Goal: Task Accomplishment & Management: Complete application form

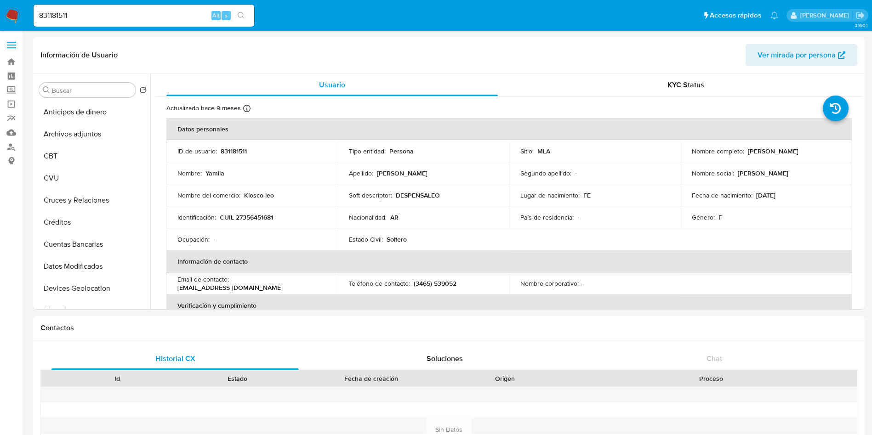
select select "10"
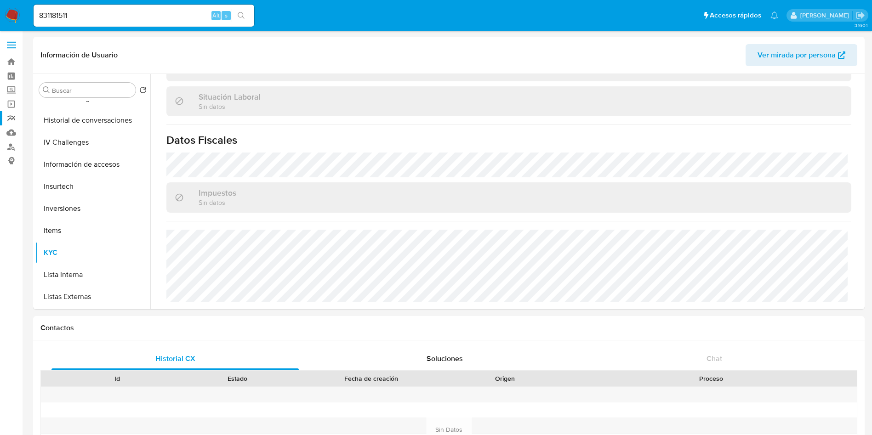
click at [13, 117] on link "Reportes" at bounding box center [54, 118] width 109 height 14
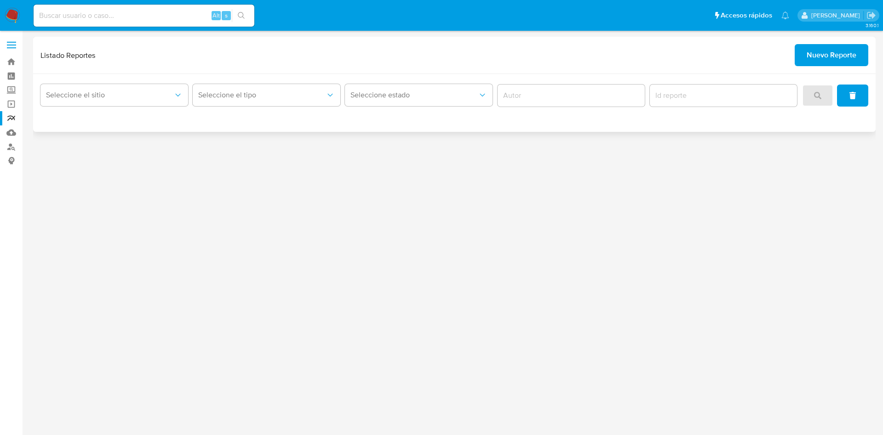
click at [819, 48] on span "Nuevo Reporte" at bounding box center [832, 55] width 50 height 20
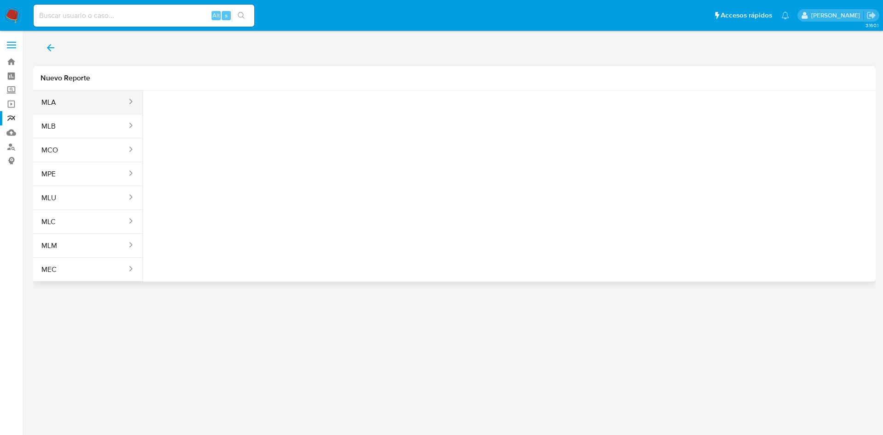
click at [80, 101] on button "MLA" at bounding box center [80, 103] width 95 height 22
click at [208, 113] on span "Seleccione una opcion" at bounding box center [196, 114] width 81 height 9
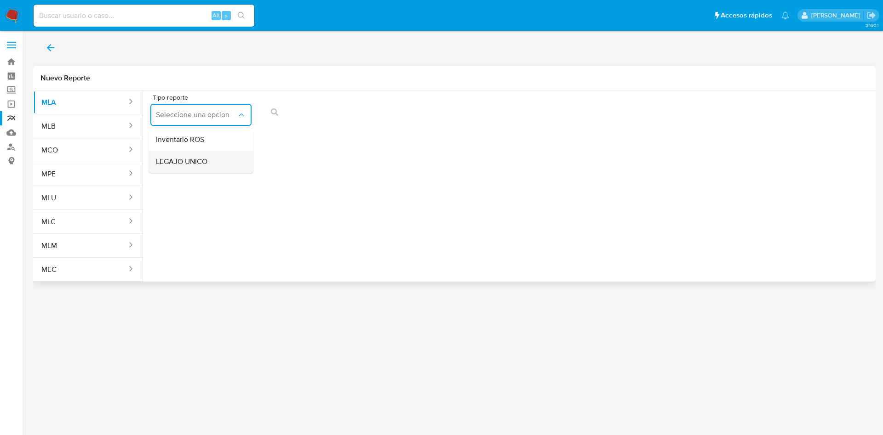
click at [205, 163] on span "LEGAJO UNICO" at bounding box center [182, 161] width 52 height 9
click at [345, 119] on icon "Tipo de documento" at bounding box center [349, 114] width 9 height 9
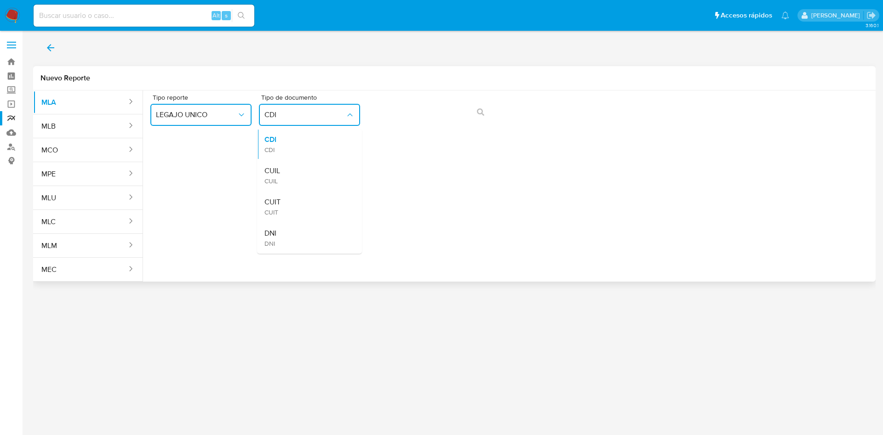
drag, startPoint x: 322, startPoint y: 171, endPoint x: 352, endPoint y: 147, distance: 38.6
click at [322, 172] on div "CUIL CUIL" at bounding box center [306, 175] width 85 height 31
click at [492, 115] on button "action-search" at bounding box center [480, 112] width 31 height 22
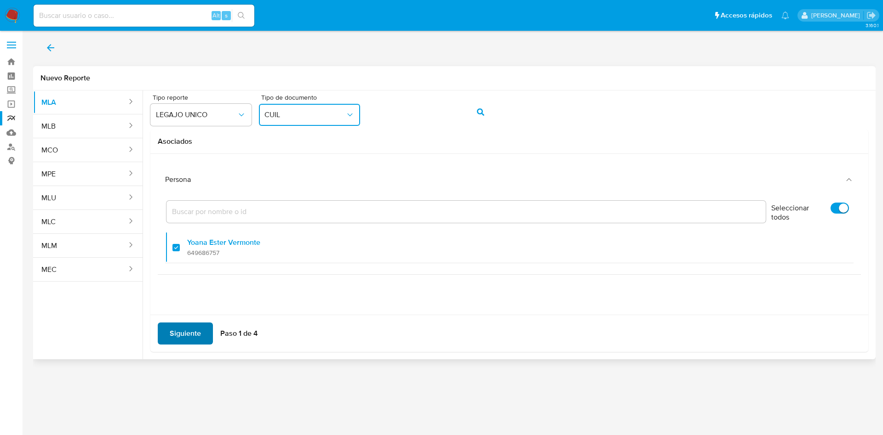
click at [181, 332] on span "Siguiente" at bounding box center [185, 334] width 31 height 20
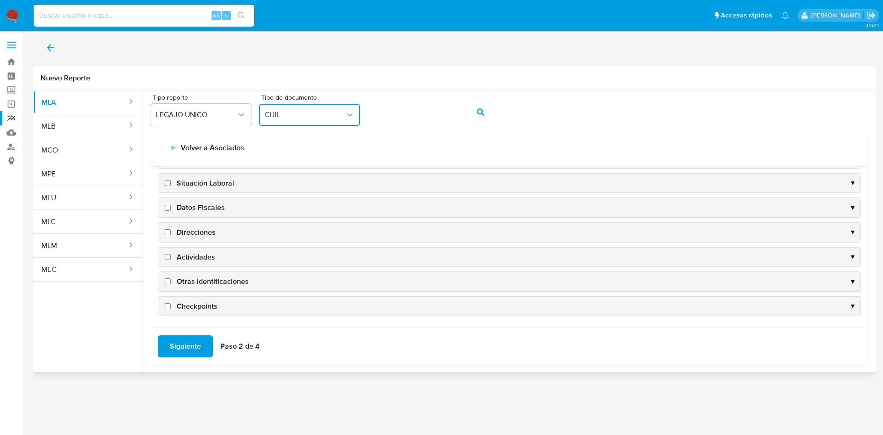
scroll to position [89, 0]
click at [198, 205] on span "Datos Fiscales" at bounding box center [201, 207] width 48 height 10
click at [171, 205] on input "Datos Fiscales" at bounding box center [168, 208] width 6 height 6
checkbox input "true"
click at [192, 231] on span "Direcciones" at bounding box center [196, 232] width 39 height 10
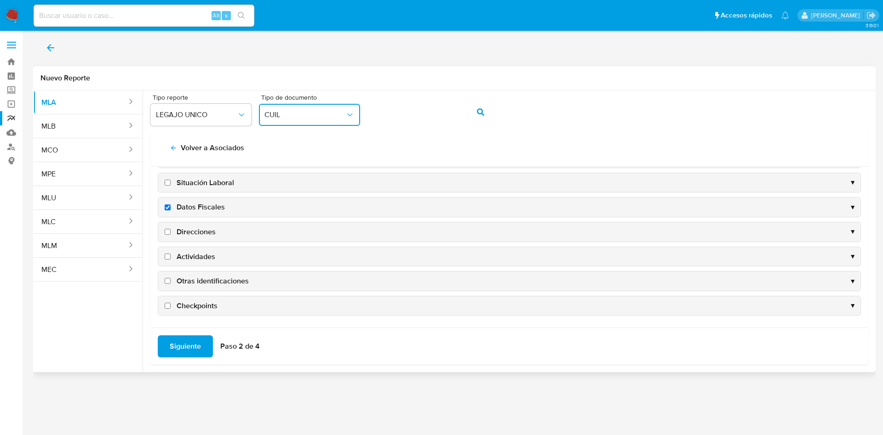
click at [171, 231] on input "Direcciones" at bounding box center [168, 232] width 6 height 6
checkbox input "true"
click at [192, 258] on span "Actividades" at bounding box center [196, 257] width 39 height 10
click at [171, 258] on input "Actividades" at bounding box center [168, 257] width 6 height 6
checkbox input "true"
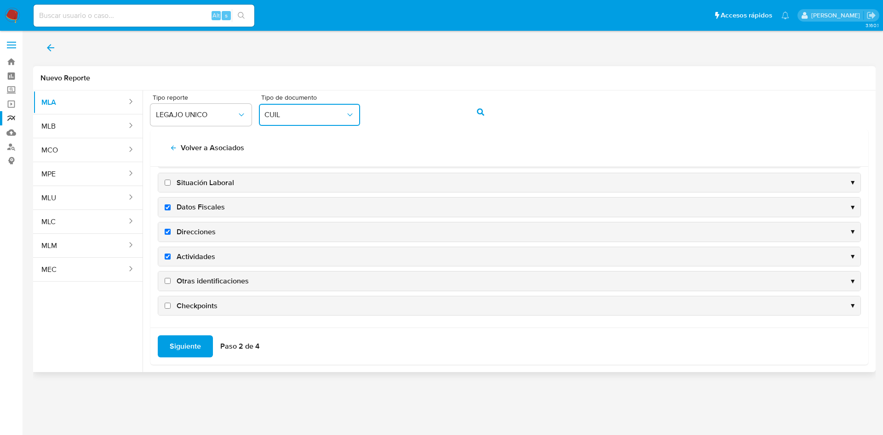
click at [196, 279] on span "Otras identificaciones" at bounding box center [213, 281] width 72 height 10
click at [171, 279] on input "Otras identificaciones" at bounding box center [168, 281] width 6 height 6
checkbox input "true"
click at [188, 342] on span "Siguiente" at bounding box center [185, 347] width 31 height 20
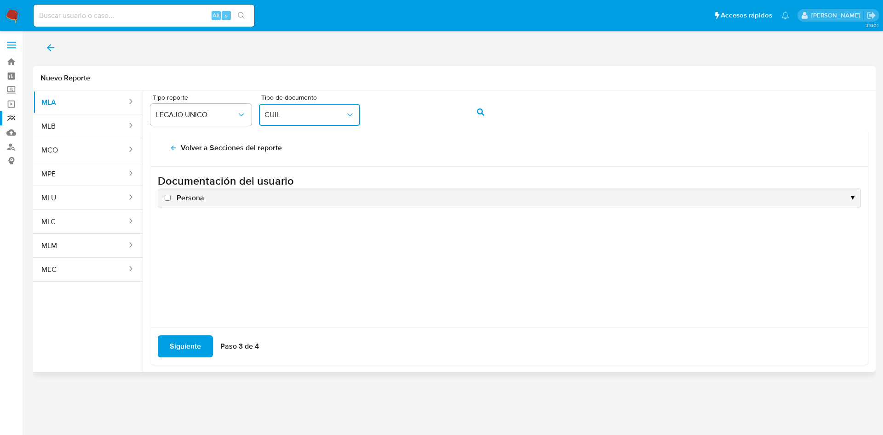
click at [179, 193] on span "Persona" at bounding box center [191, 198] width 28 height 10
click at [171, 195] on input "Persona" at bounding box center [168, 198] width 6 height 6
checkbox input "true"
click at [189, 351] on span "Siguiente" at bounding box center [185, 347] width 31 height 20
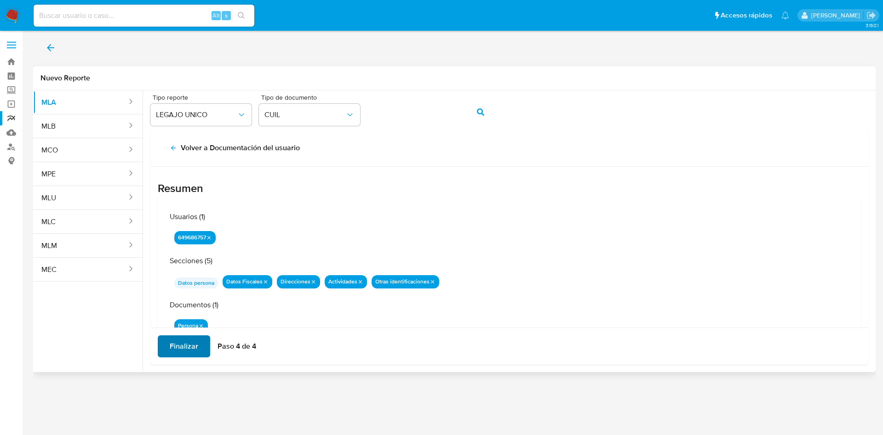
click at [187, 358] on div "Finalizar Paso 4 de 4" at bounding box center [509, 346] width 718 height 37
click at [187, 345] on span "Finalizar" at bounding box center [184, 347] width 29 height 20
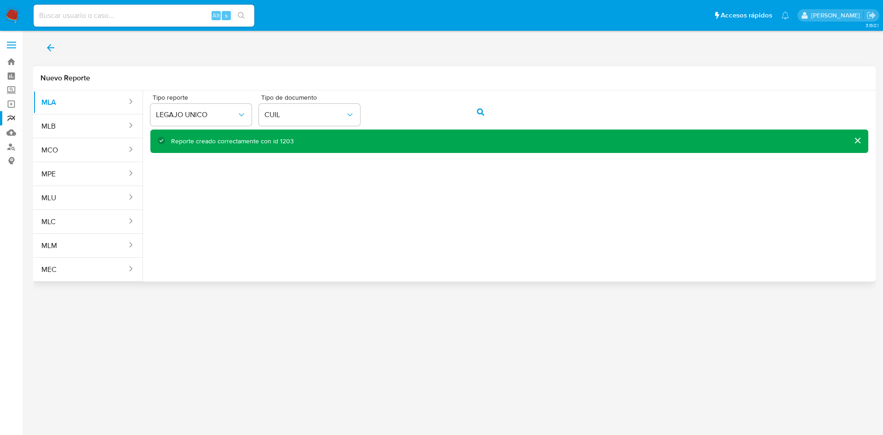
click at [54, 43] on icon "back" at bounding box center [50, 47] width 11 height 11
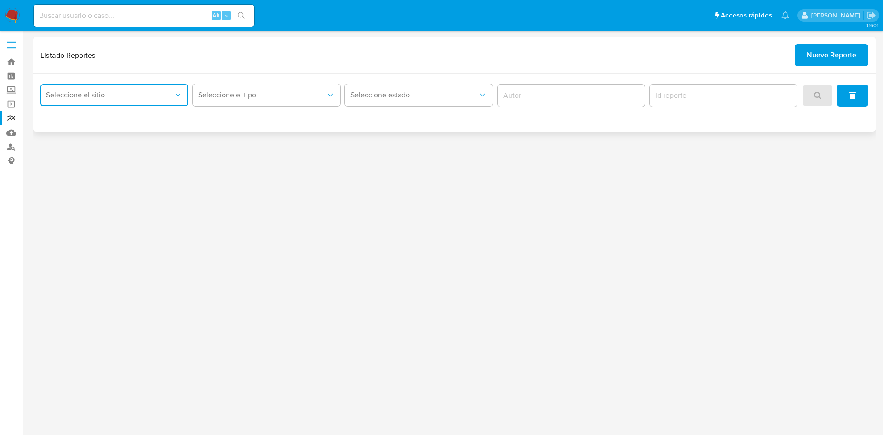
click at [166, 91] on span "Seleccione el sitio" at bounding box center [109, 95] width 127 height 9
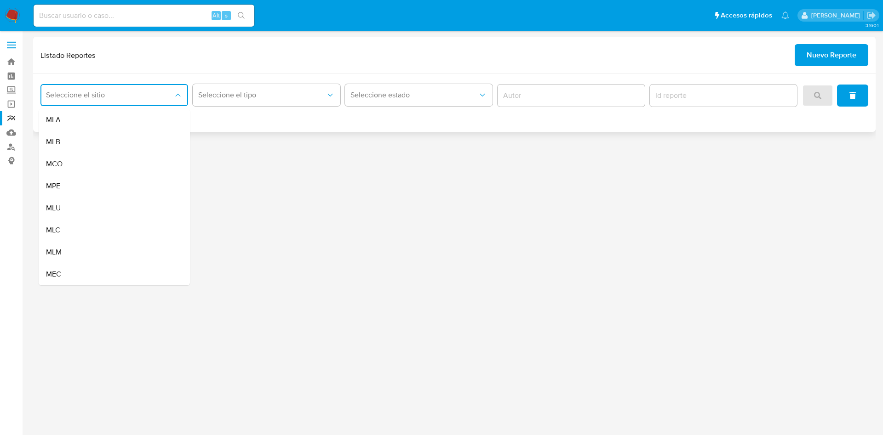
drag, startPoint x: 143, startPoint y: 126, endPoint x: 149, endPoint y: 122, distance: 7.3
click at [144, 125] on div "MLA" at bounding box center [111, 120] width 131 height 22
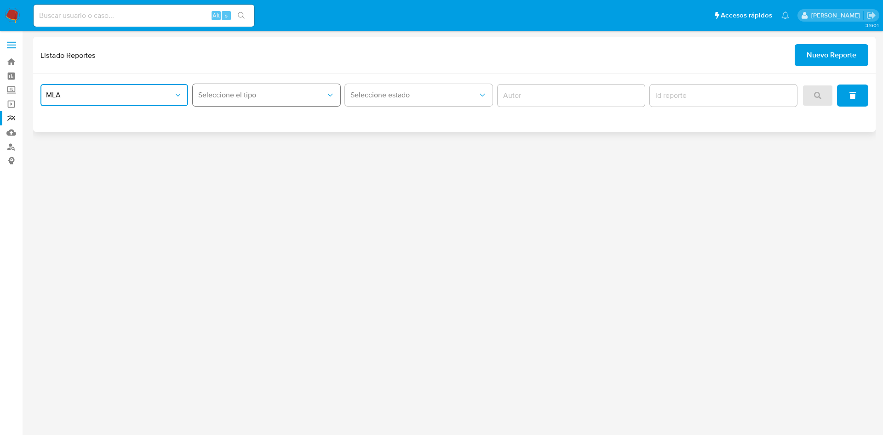
click at [253, 97] on span "Seleccione el tipo" at bounding box center [261, 95] width 127 height 9
click at [246, 142] on span "LEGAJO UNICO" at bounding box center [224, 141] width 52 height 9
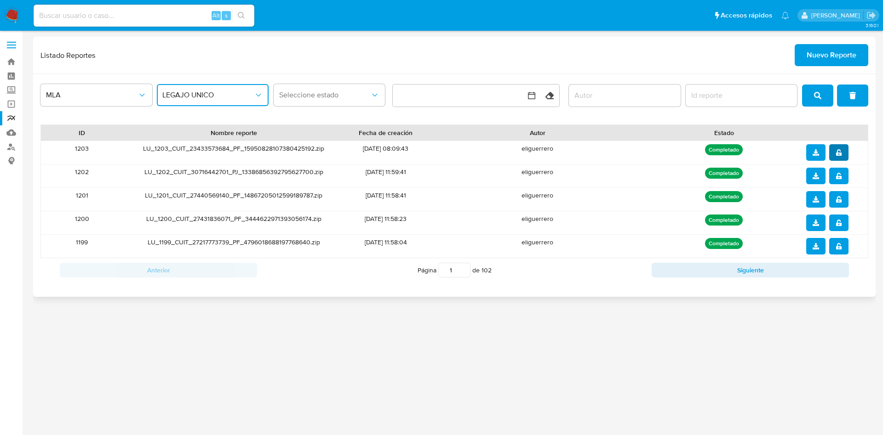
click at [833, 149] on button "notify_security" at bounding box center [838, 152] width 19 height 17
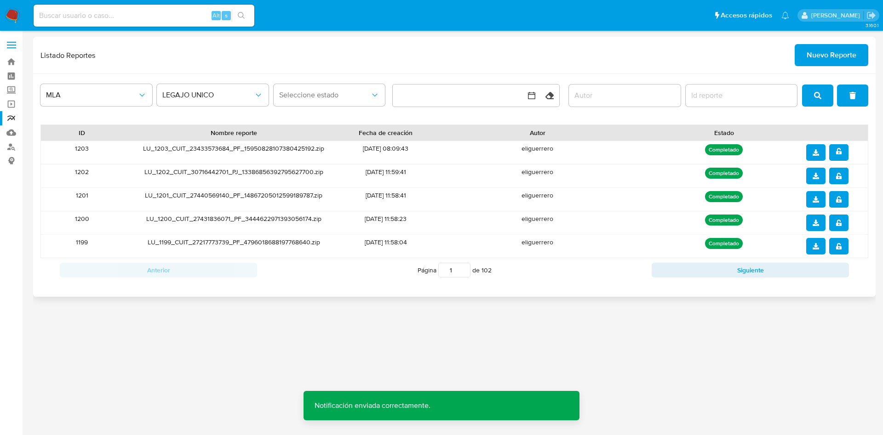
click at [813, 154] on icon "download" at bounding box center [816, 152] width 6 height 6
